Goal: Task Accomplishment & Management: Use online tool/utility

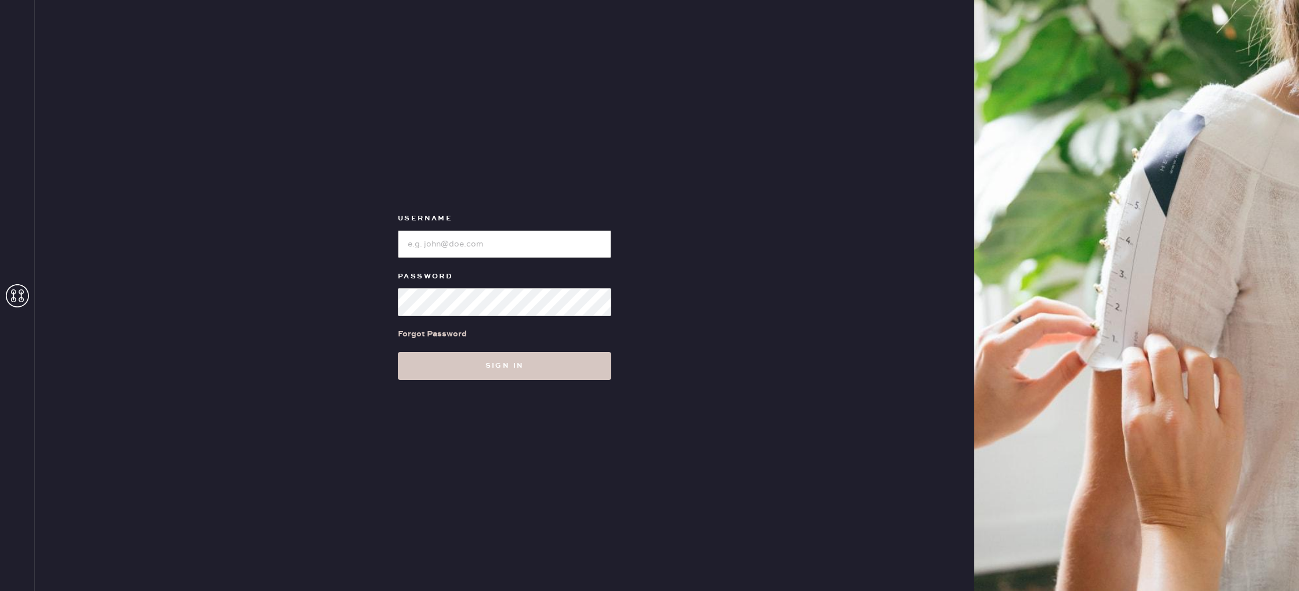
type input "reformationstudiocity"
drag, startPoint x: 502, startPoint y: 381, endPoint x: 508, endPoint y: 373, distance: 10.0
click at [502, 381] on div "Username Password Forgot Password Sign in" at bounding box center [505, 295] width 940 height 591
drag, startPoint x: 512, startPoint y: 367, endPoint x: 611, endPoint y: 464, distance: 138.6
click at [512, 367] on button "Sign in" at bounding box center [504, 366] width 213 height 28
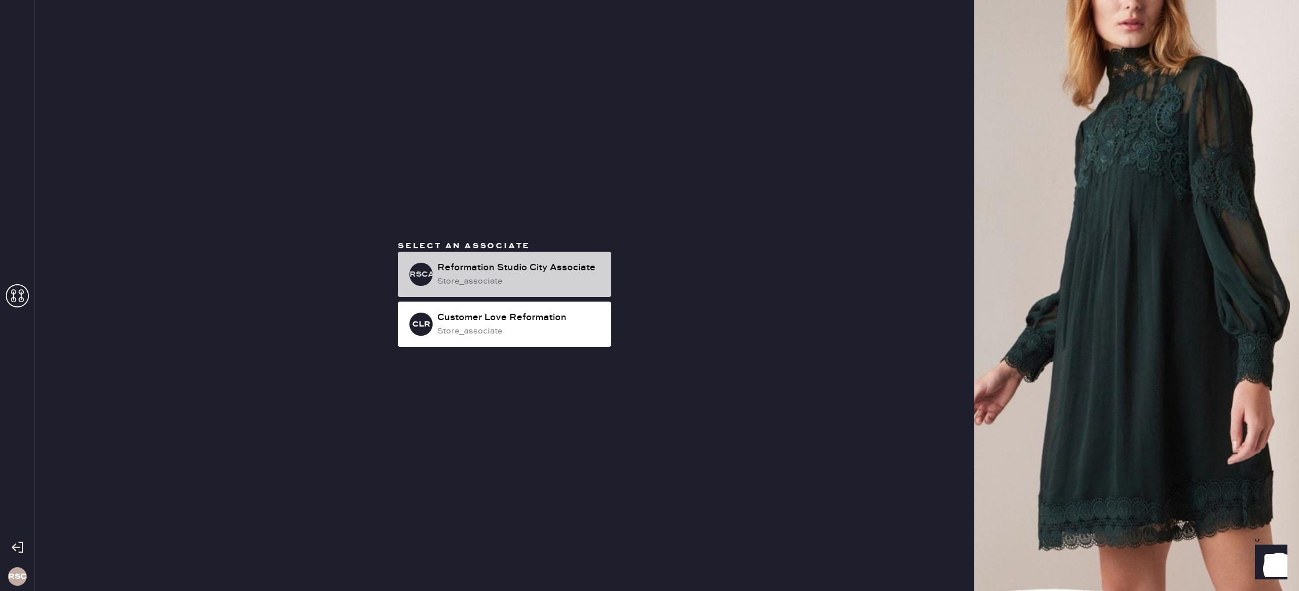
click at [467, 280] on div "store_associate" at bounding box center [519, 281] width 165 height 13
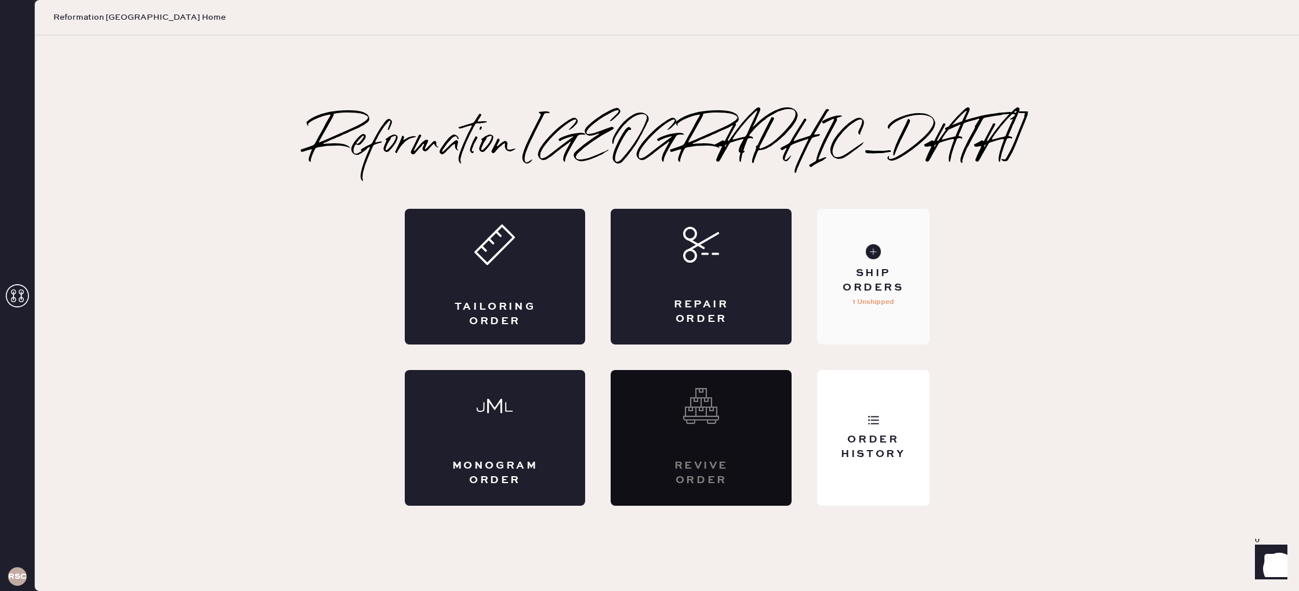
click at [883, 266] on div "Ship Orders" at bounding box center [873, 280] width 93 height 29
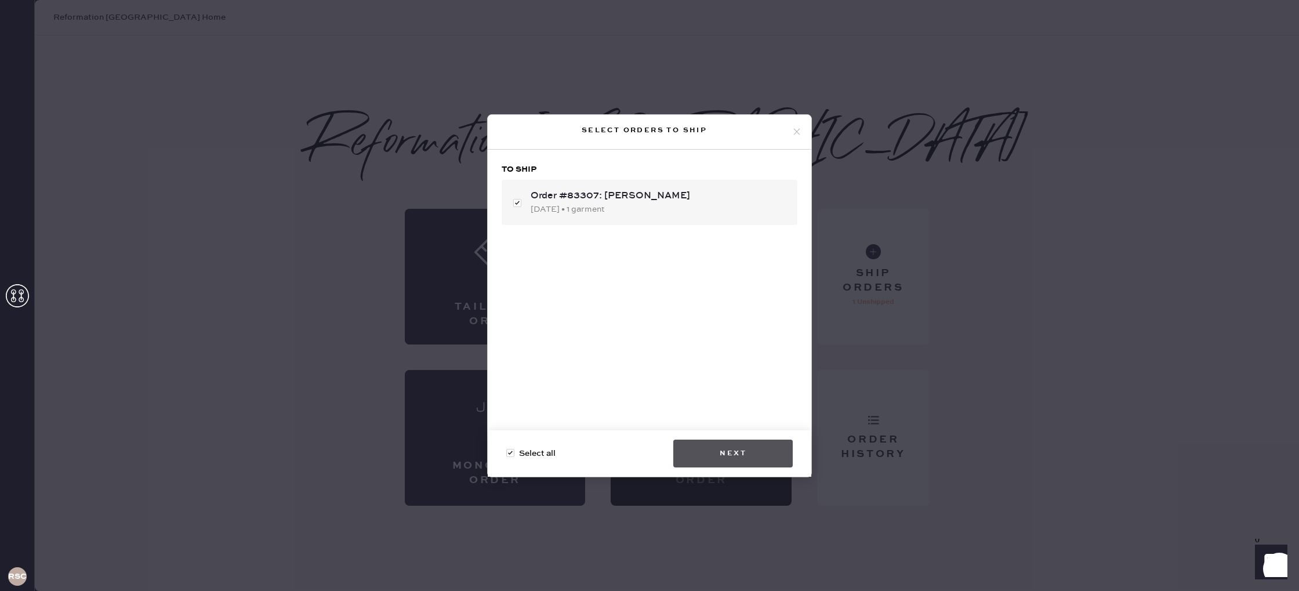
click at [735, 456] on button "Next" at bounding box center [732, 454] width 119 height 28
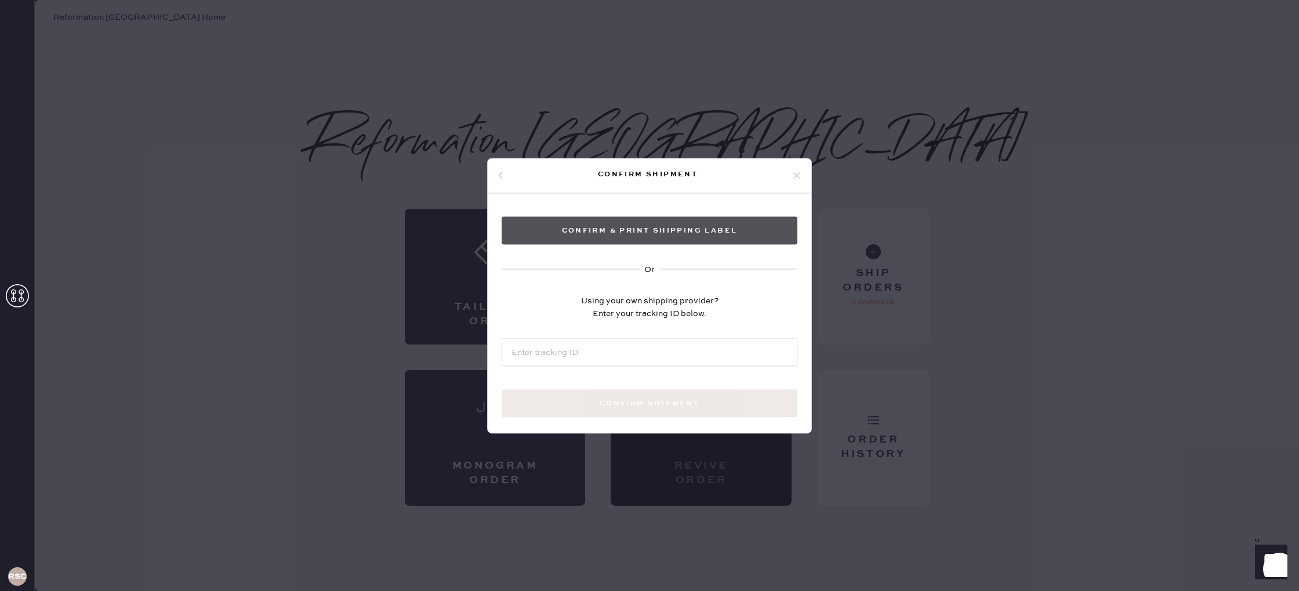
click at [663, 233] on button "Confirm & Print shipping label" at bounding box center [650, 230] width 296 height 28
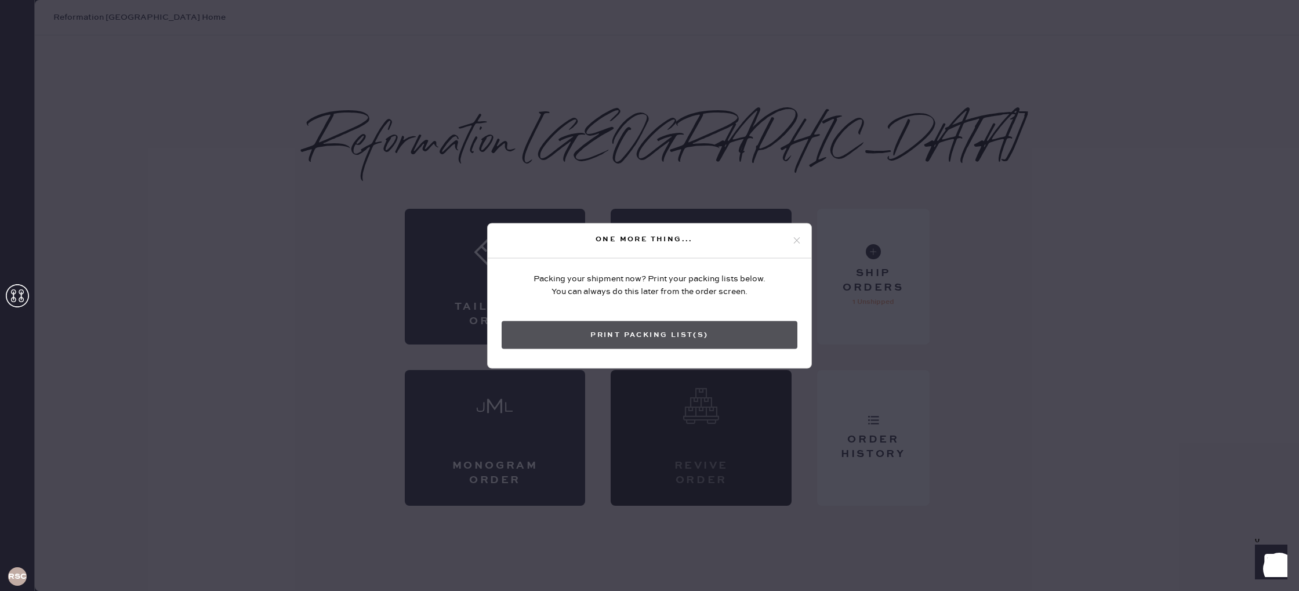
click at [687, 339] on button "Print Packing List(s)" at bounding box center [650, 335] width 296 height 28
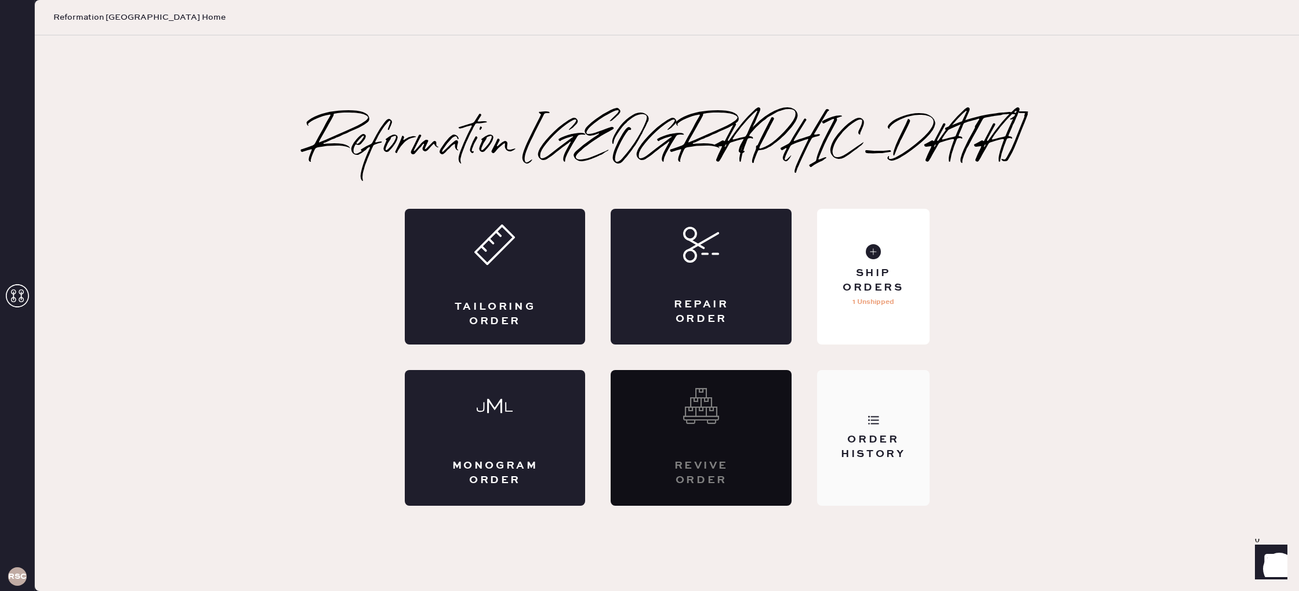
click at [842, 431] on div "Order History" at bounding box center [873, 438] width 112 height 136
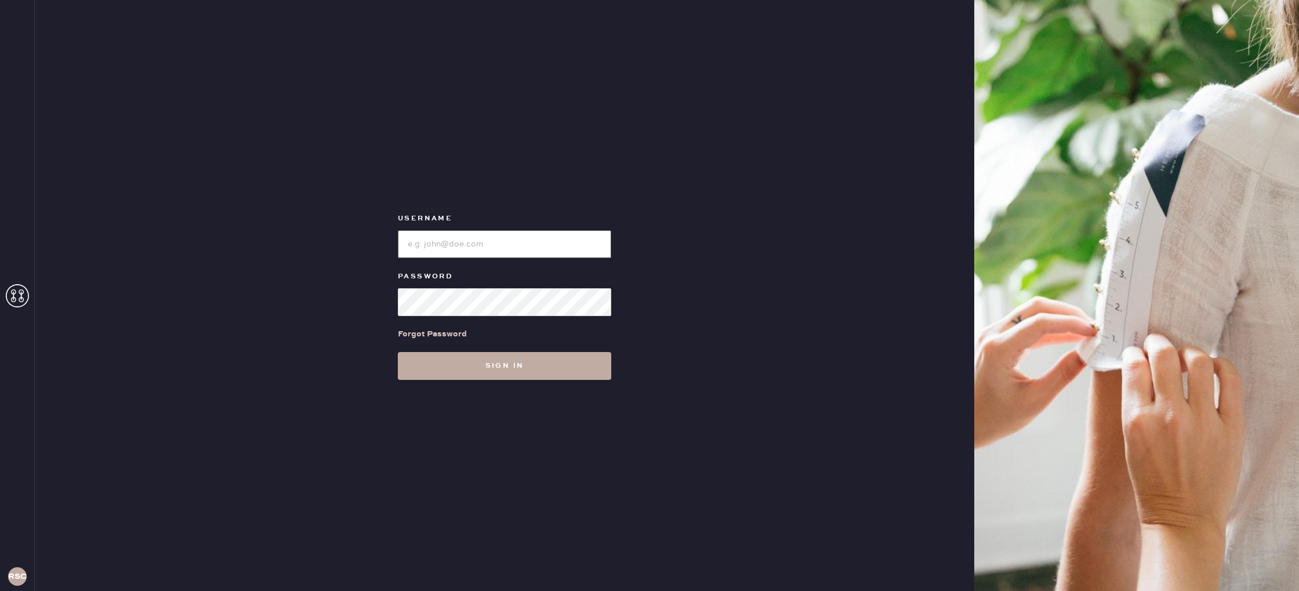
type input "reformationstudiocity"
click at [483, 374] on button "Sign in" at bounding box center [504, 366] width 213 height 28
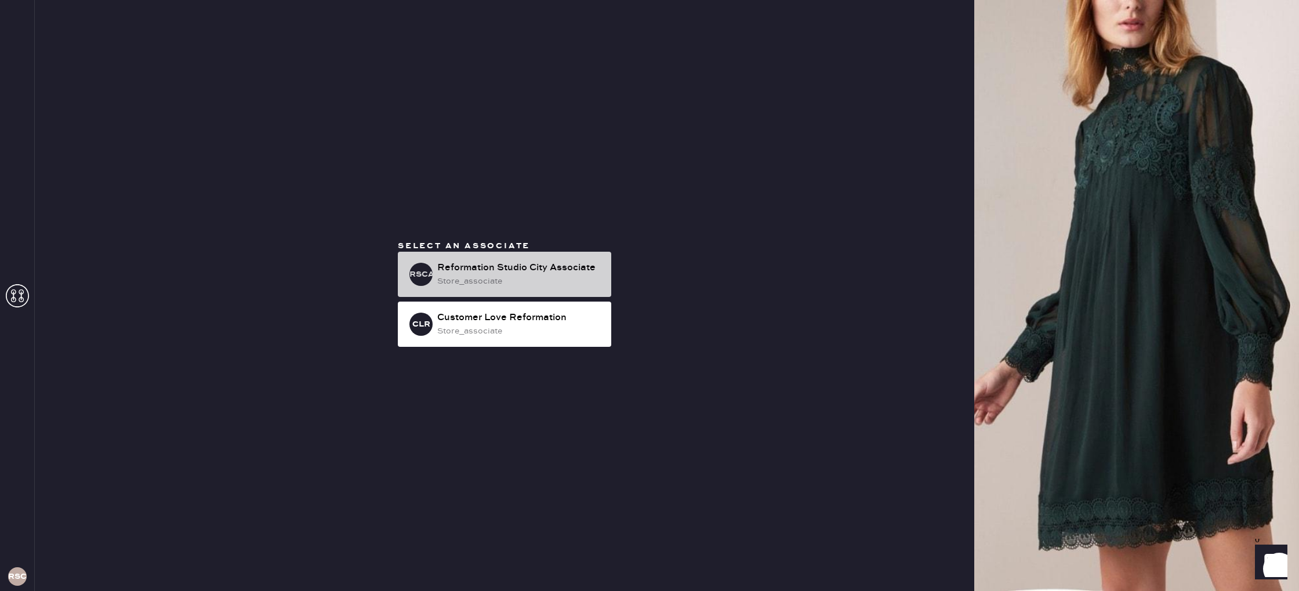
click at [520, 275] on div "store_associate" at bounding box center [519, 281] width 165 height 13
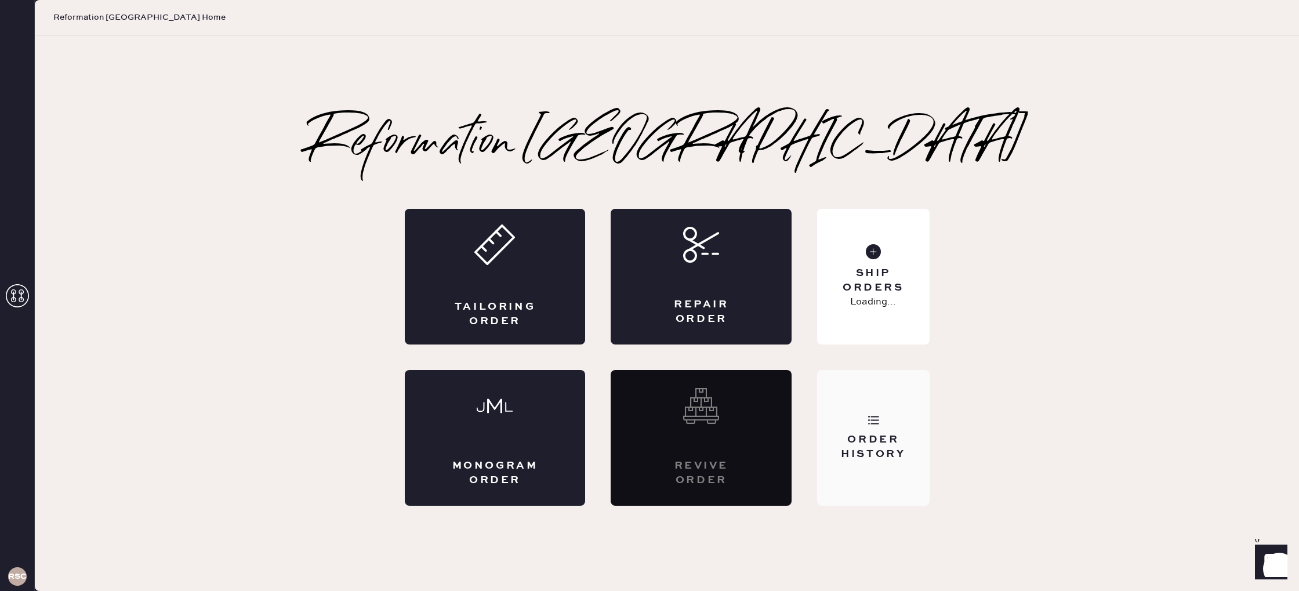
click at [865, 498] on div "Order History" at bounding box center [873, 438] width 112 height 136
